Goal: Task Accomplishment & Management: Manage account settings

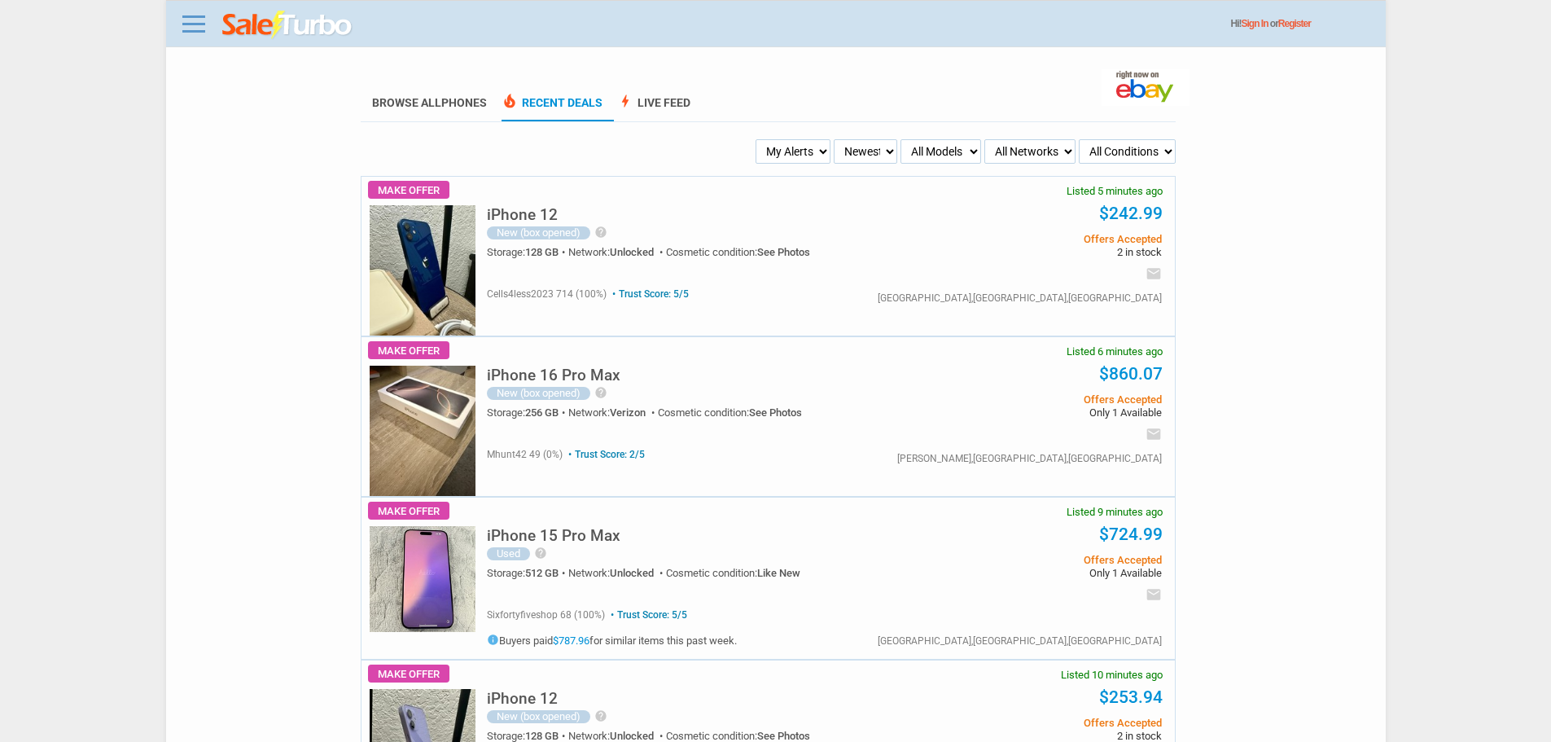
click at [740, 90] on ul "Browse All Phones local_fire_department Recent Deals bolt Live Feed" at bounding box center [768, 104] width 815 height 36
click at [794, 111] on ul "Browse All Phones local_fire_department Recent Deals bolt Live Feed" at bounding box center [768, 104] width 815 height 36
click at [772, 143] on select "My Alerts All Deals BIN Only w/ Offers Only" at bounding box center [793, 151] width 75 height 24
select select "flash_bin"
click at [758, 140] on select "My Alerts All Deals BIN Only w/ Offers Only" at bounding box center [793, 151] width 75 height 24
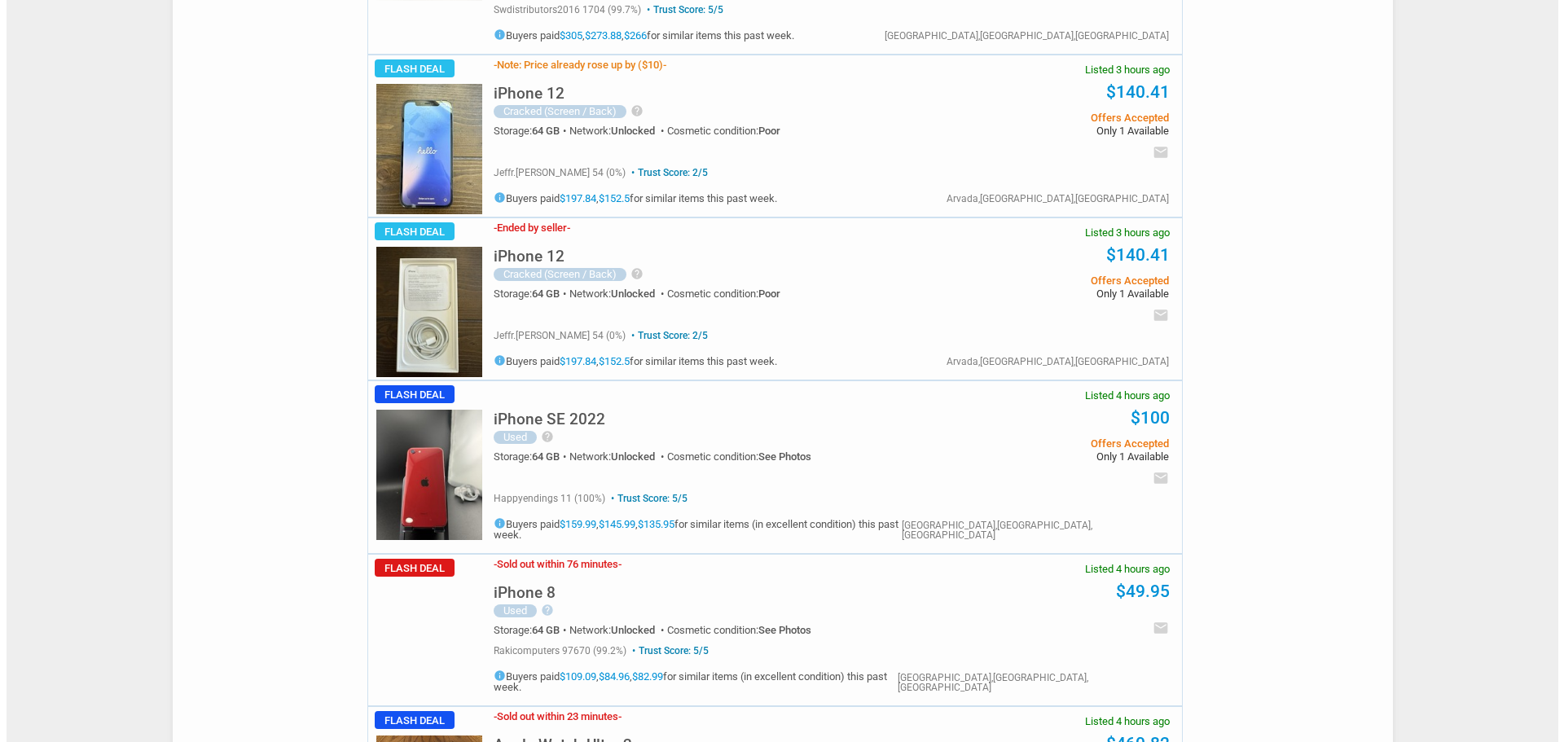
scroll to position [3013, 0]
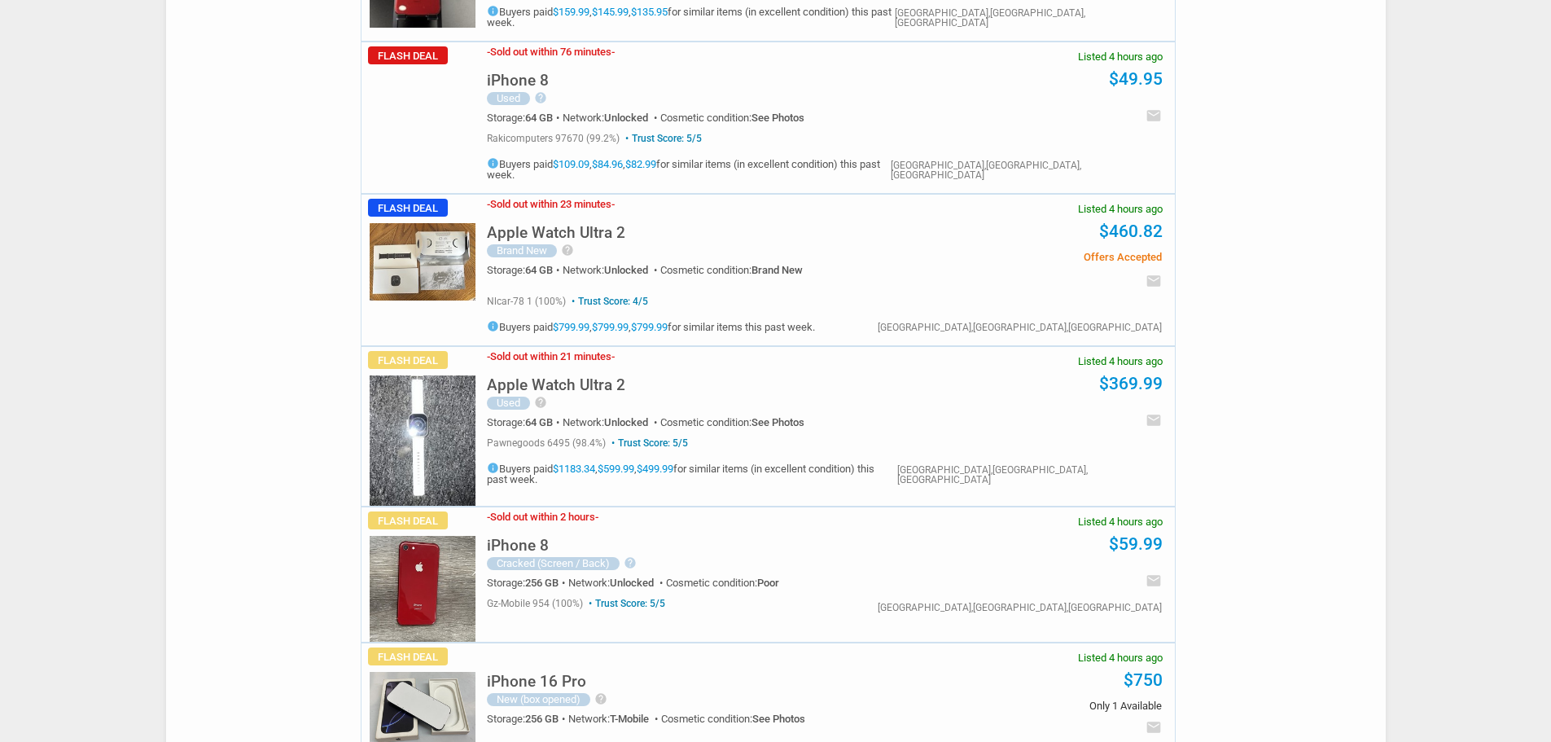
drag, startPoint x: 485, startPoint y: 418, endPoint x: 523, endPoint y: 400, distance: 42.3
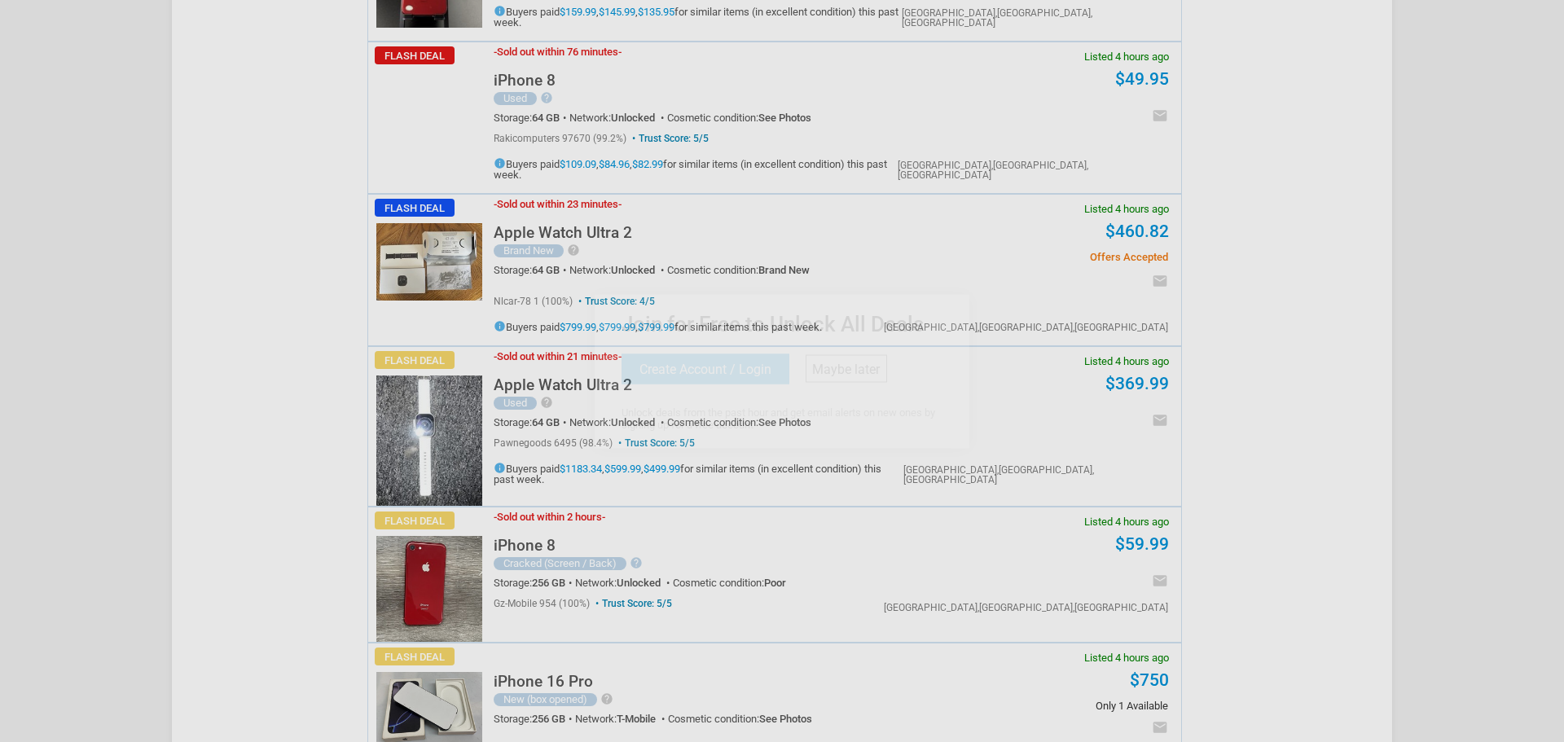
drag, startPoint x: 523, startPoint y: 400, endPoint x: 1419, endPoint y: 224, distance: 913.0
click at [1419, 224] on div at bounding box center [782, 371] width 1564 height 742
